Goal: Transaction & Acquisition: Subscribe to service/newsletter

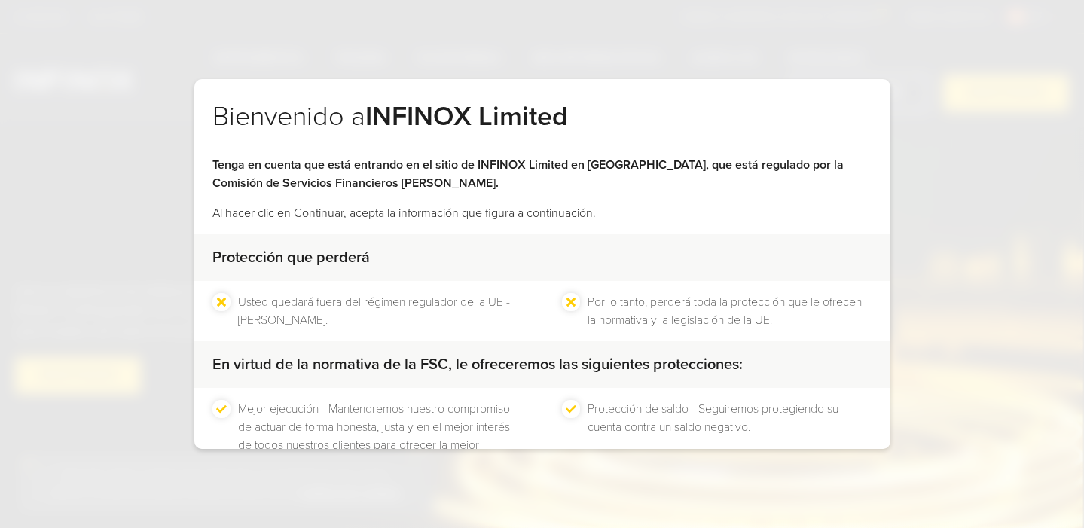
click at [695, 42] on div "Bienvenido a INFINOX Limited Tenga en cuenta que está entrando en el sitio de I…" at bounding box center [542, 264] width 1084 height 528
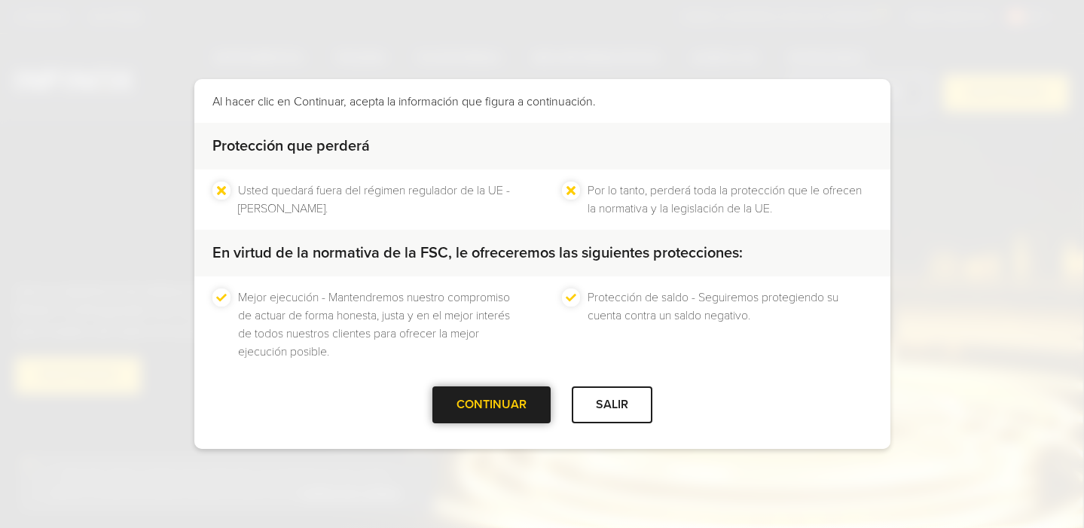
click at [457, 405] on div "CONTINUAR" at bounding box center [491, 404] width 118 height 37
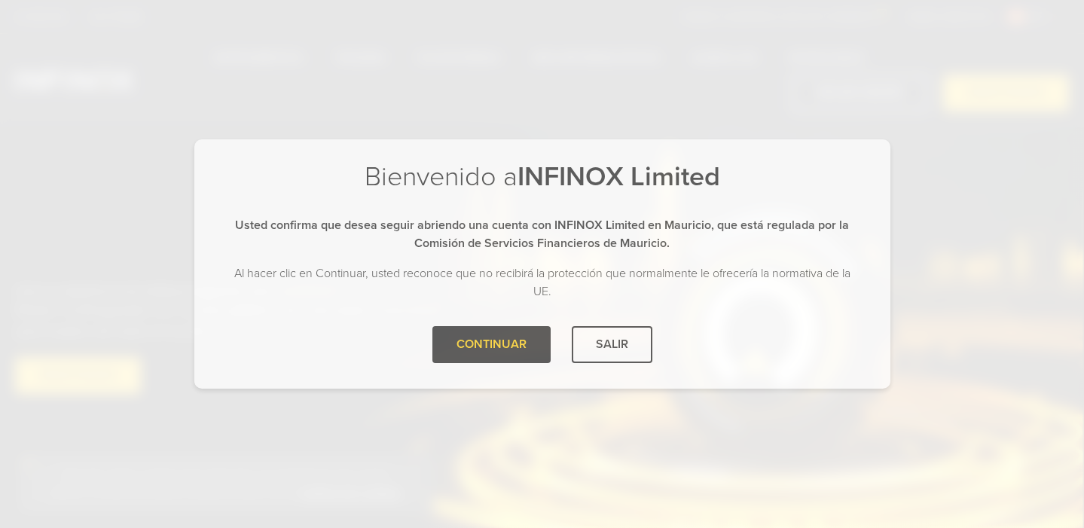
scroll to position [0, 0]
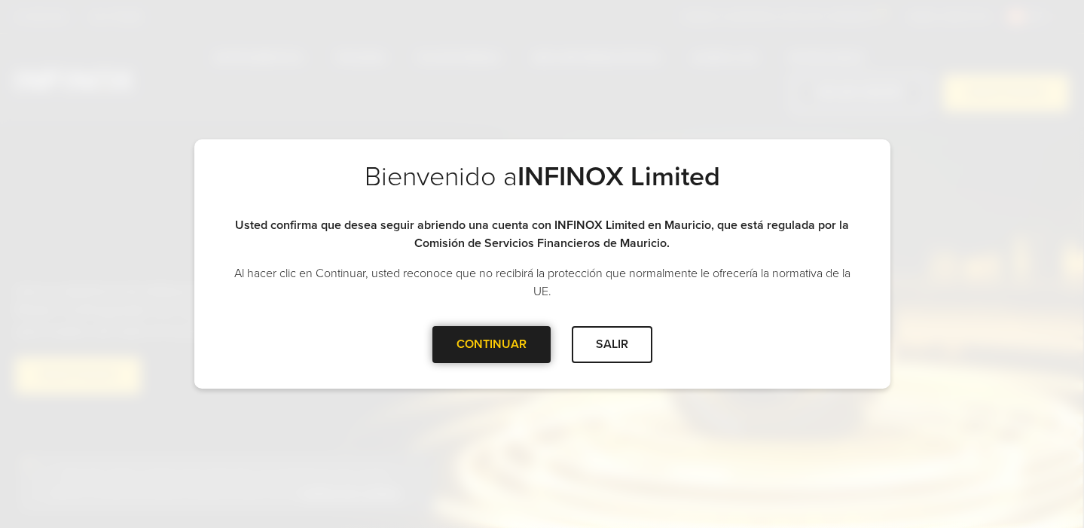
click at [462, 345] on div "CONTINUAR" at bounding box center [491, 344] width 118 height 37
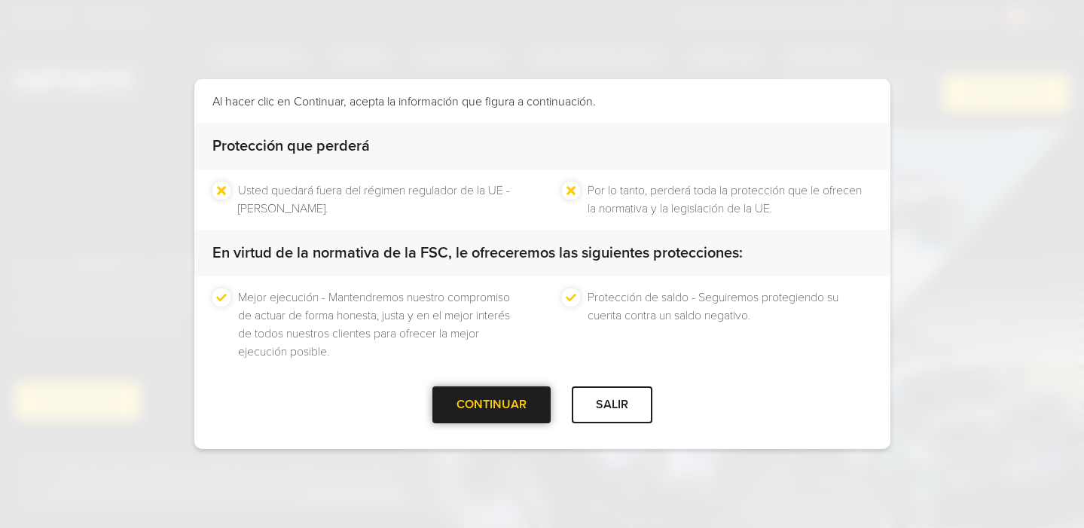
click at [491, 405] on div at bounding box center [491, 405] width 0 height 0
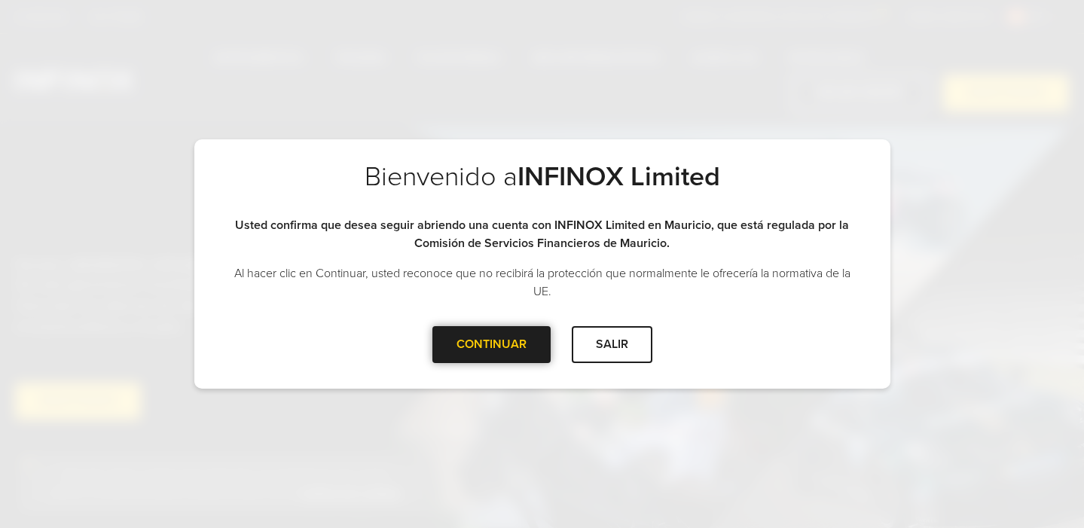
click at [491, 344] on div at bounding box center [491, 344] width 0 height 0
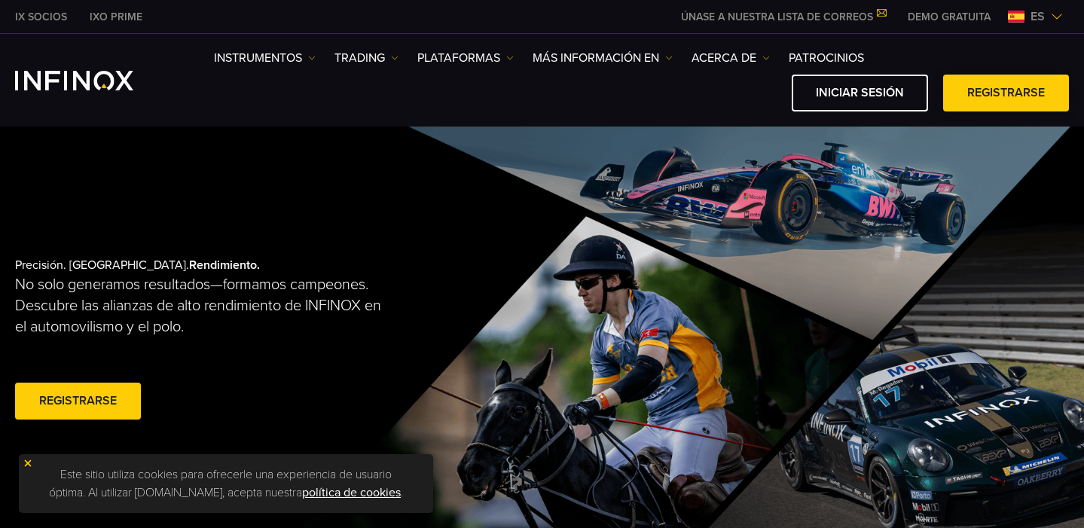
click at [1003, 91] on link "Registrarse" at bounding box center [1006, 93] width 126 height 37
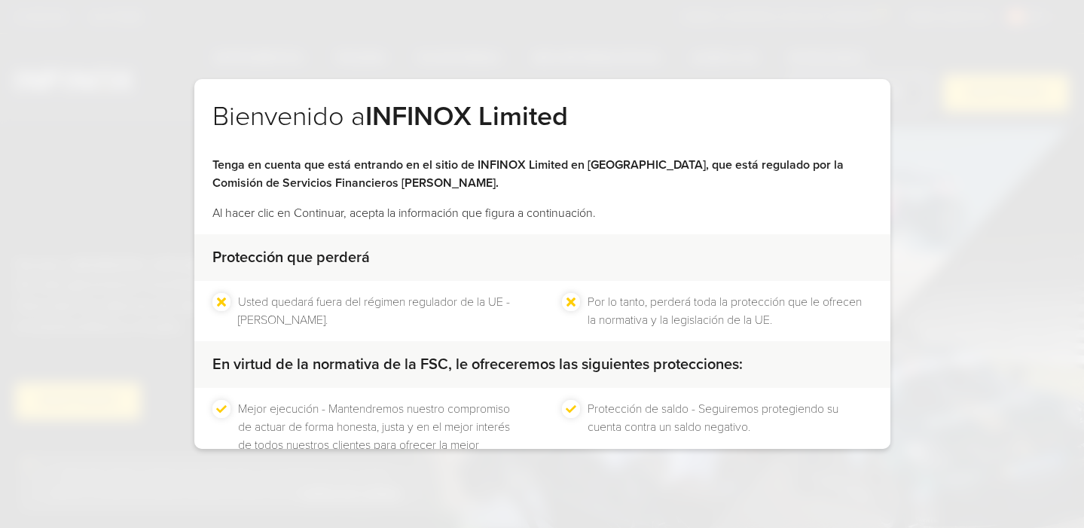
scroll to position [111, 0]
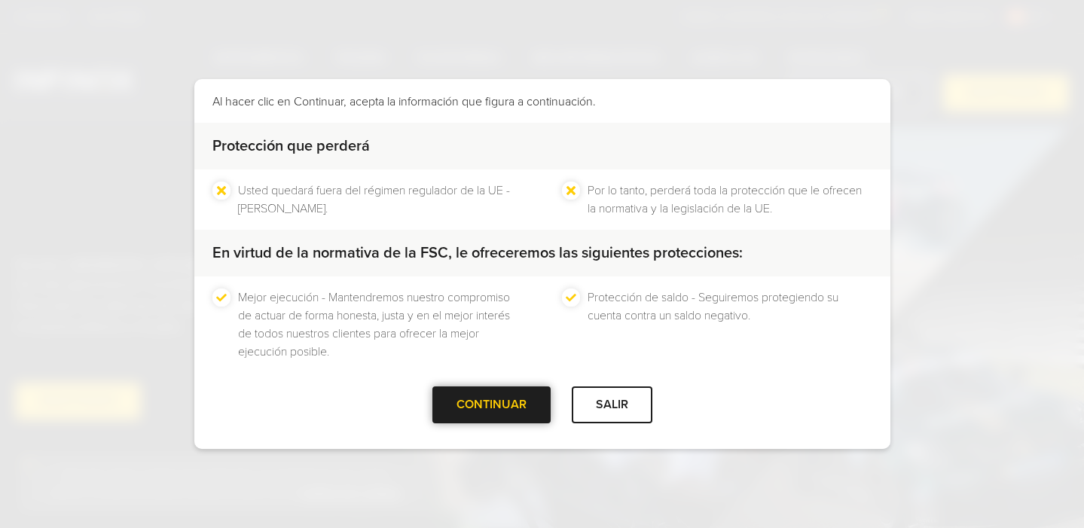
click at [491, 405] on div at bounding box center [491, 405] width 0 height 0
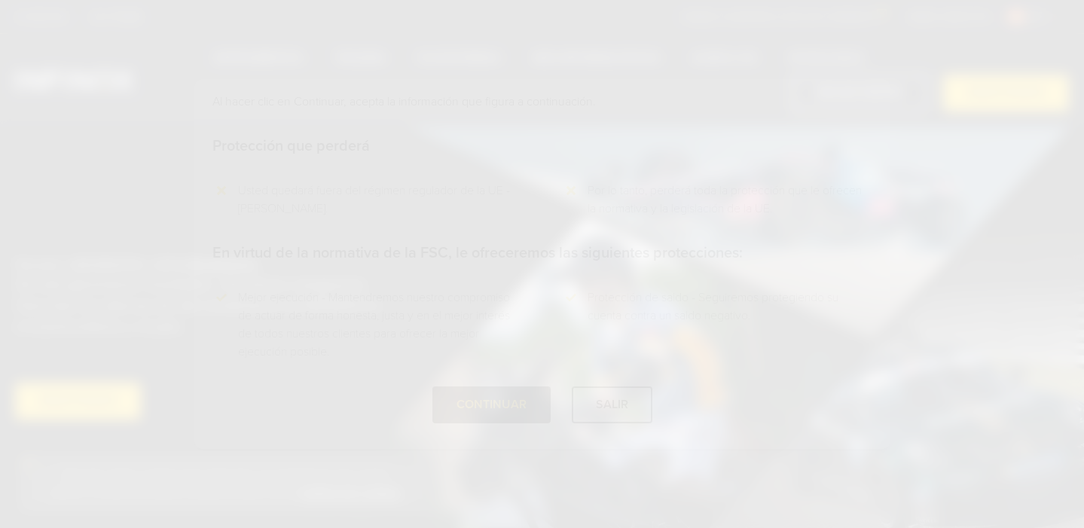
scroll to position [0, 0]
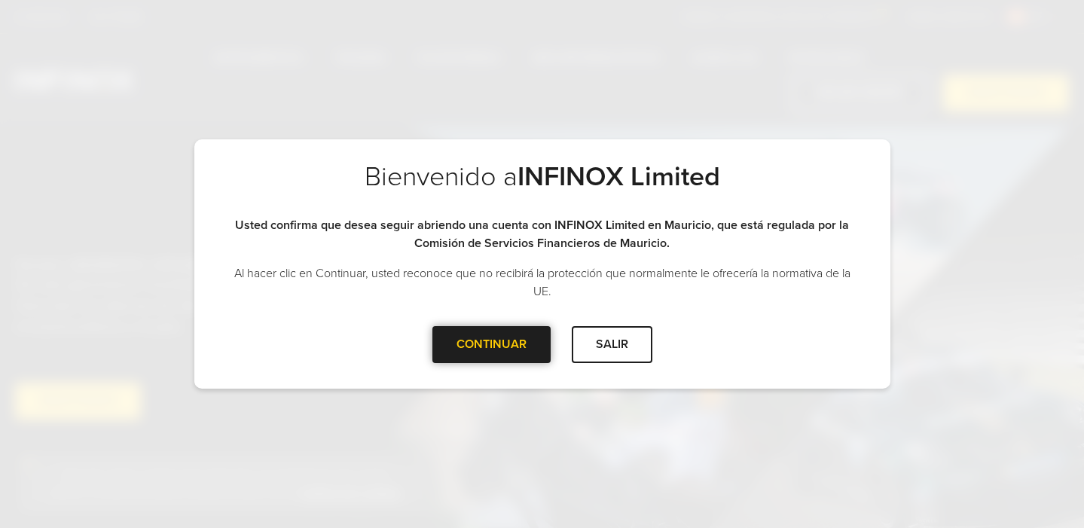
click at [491, 344] on div at bounding box center [491, 344] width 0 height 0
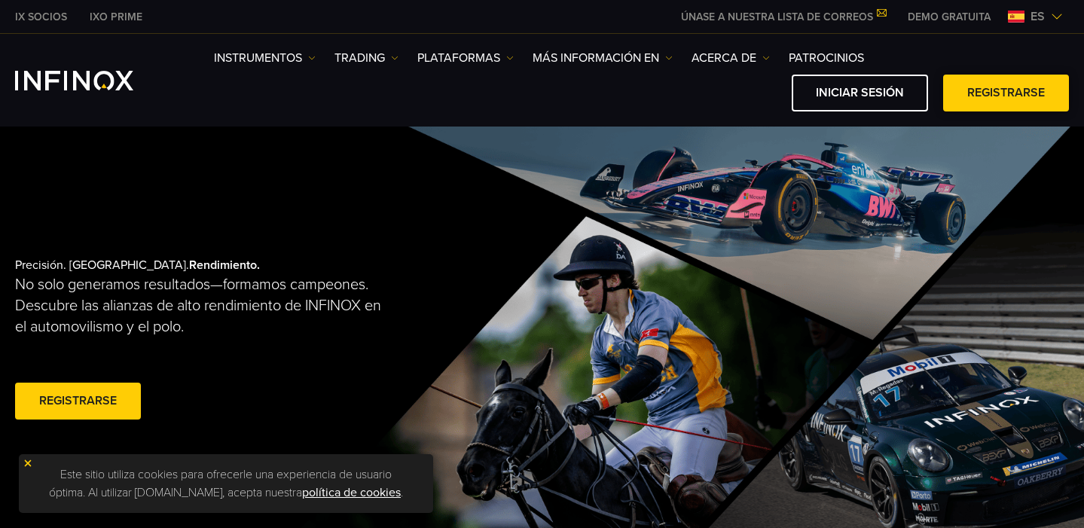
click at [1016, 88] on link "Registrarse" at bounding box center [1006, 93] width 126 height 37
